Goal: Task Accomplishment & Management: Manage account settings

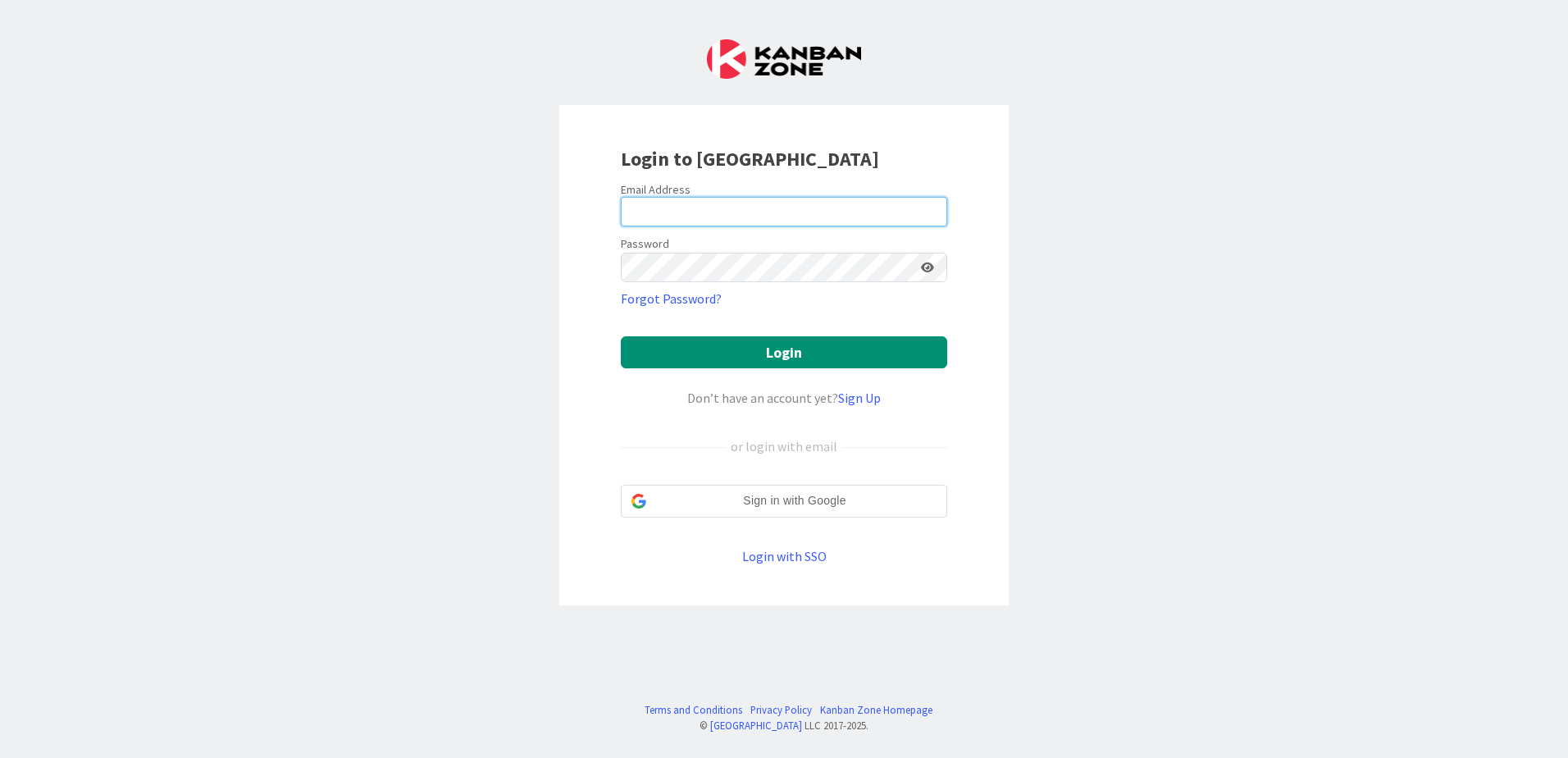
click at [698, 205] on input "email" at bounding box center [784, 211] width 326 height 29
type input "rbobadilla@covalagroup.com"
click at [513, 269] on div "Login to Kanban Zone Email Address rbobadilla@covalagroup.com Password Forgot P…" at bounding box center [784, 379] width 1568 height 758
click at [621, 336] on button "Login" at bounding box center [784, 352] width 326 height 32
